Goal: Find specific page/section: Locate a particular part of the current website

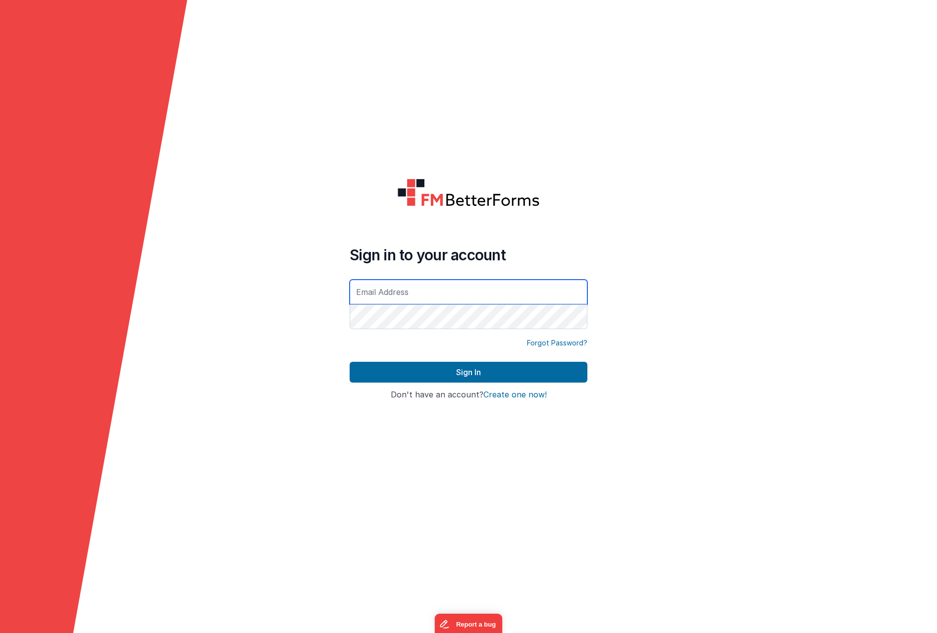
type input "[PERSON_NAME][EMAIL_ADDRESS][PERSON_NAME][DOMAIN_NAME]"
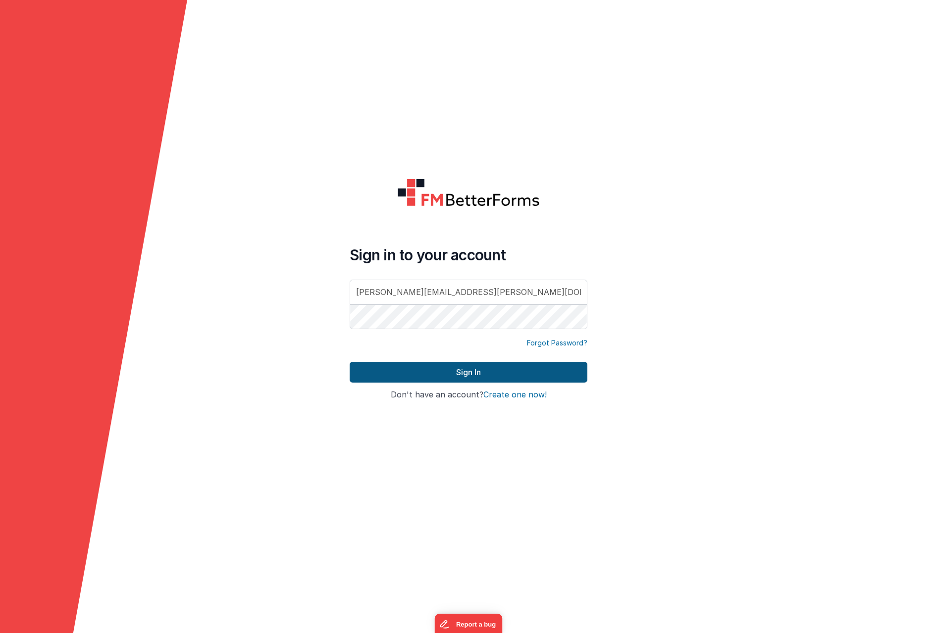
click at [439, 373] on button "Sign In" at bounding box center [469, 372] width 238 height 21
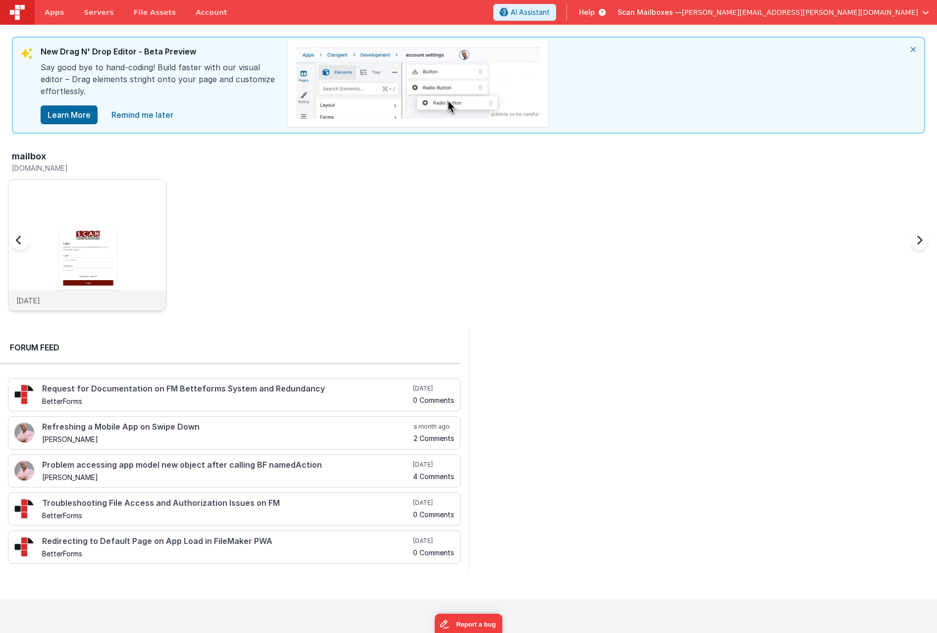
click at [149, 206] on img at bounding box center [86, 258] width 157 height 157
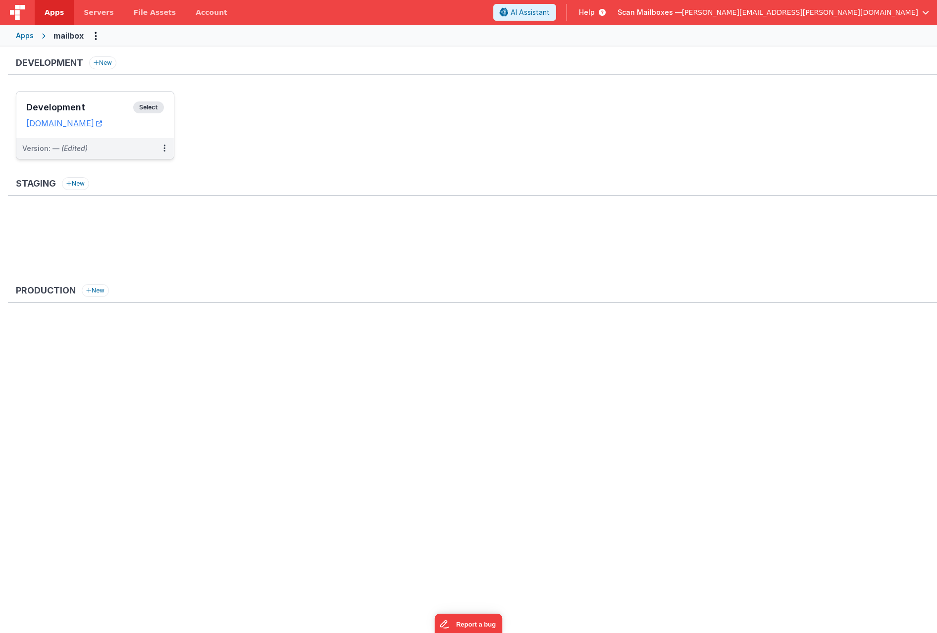
click at [115, 101] on div "Development Select URLs [DOMAIN_NAME]" at bounding box center [94, 115] width 157 height 47
click at [79, 125] on link "[DOMAIN_NAME]" at bounding box center [64, 123] width 76 height 10
click at [168, 123] on div "Development Select URLs [DOMAIN_NAME]" at bounding box center [94, 115] width 157 height 47
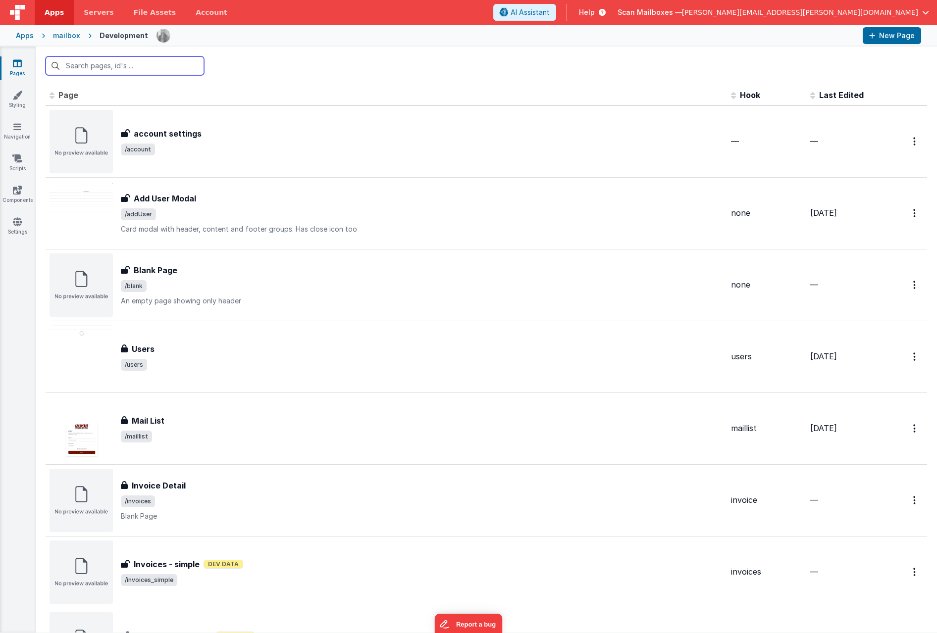
click at [110, 69] on input "text" at bounding box center [125, 65] width 158 height 19
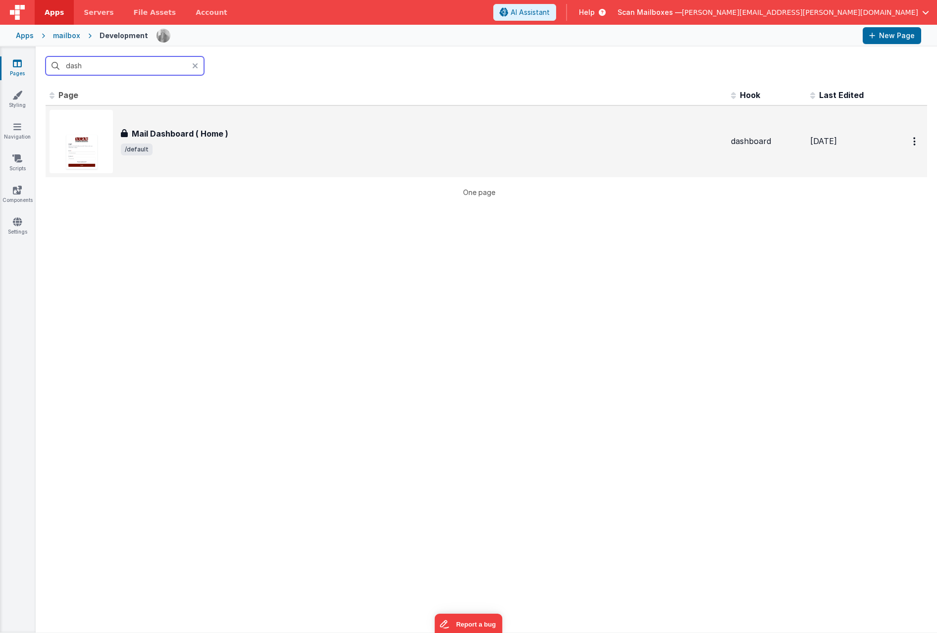
type input "dash"
click at [228, 148] on span "/default" at bounding box center [422, 150] width 602 height 12
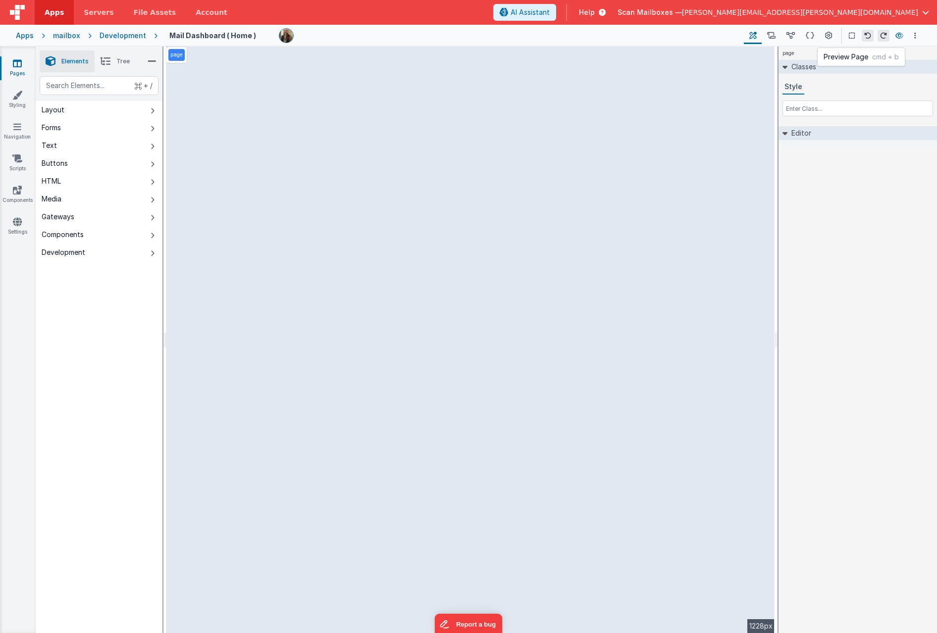
click at [902, 35] on icon at bounding box center [899, 35] width 8 height 7
